Goal: Information Seeking & Learning: Learn about a topic

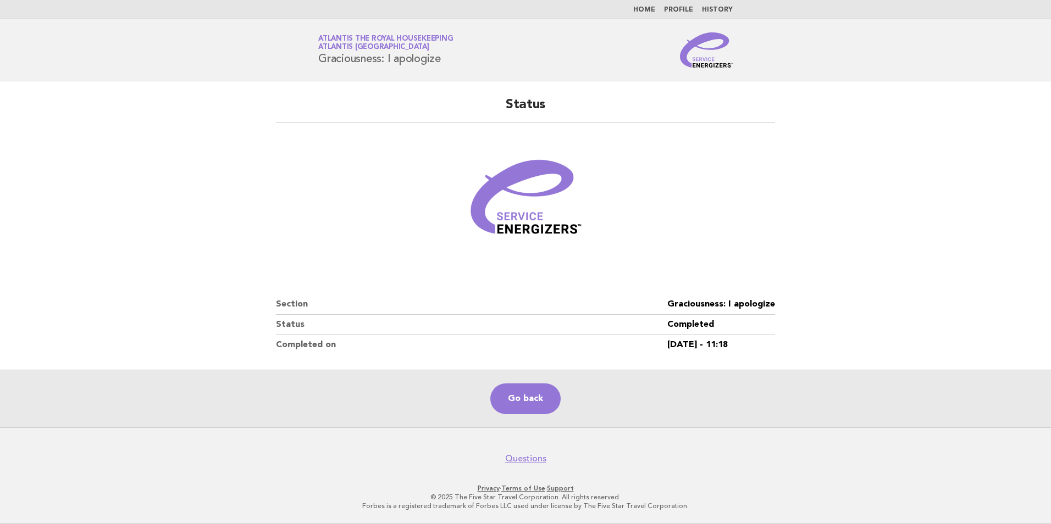
click at [642, 9] on link "Home" at bounding box center [644, 10] width 22 height 7
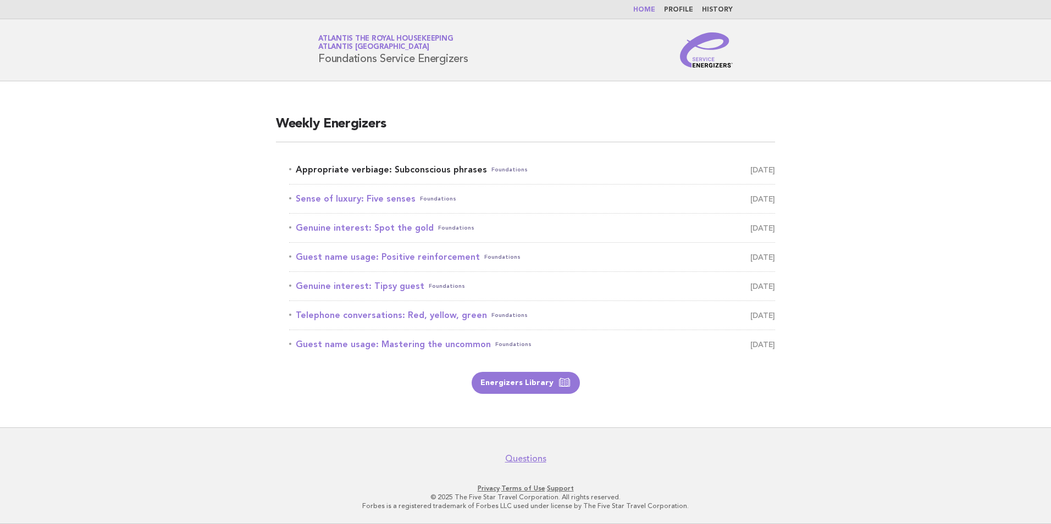
click at [397, 166] on link "Appropriate verbiage: Subconscious phrases Foundations [DATE]" at bounding box center [532, 169] width 486 height 15
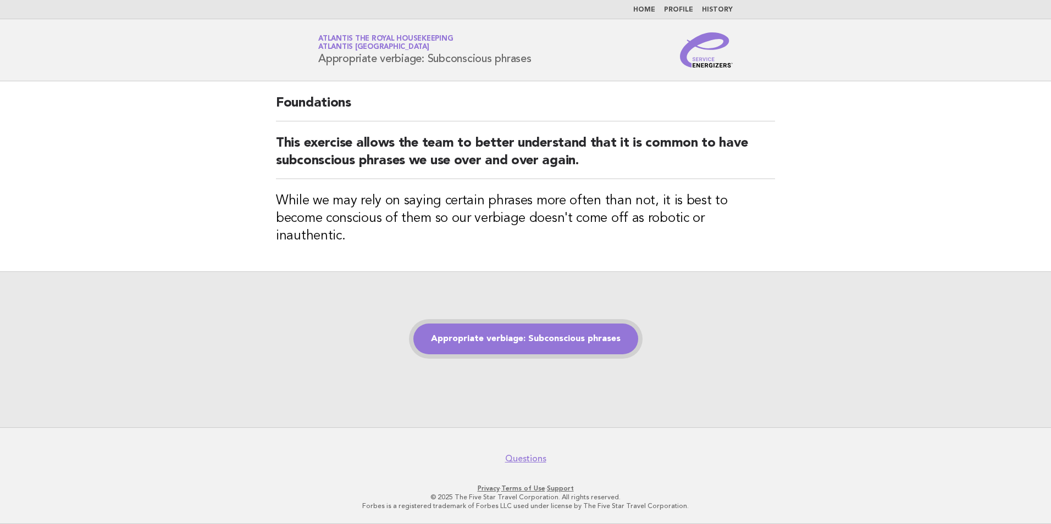
click at [536, 326] on link "Appropriate verbiage: Subconscious phrases" at bounding box center [525, 339] width 225 height 31
